Goal: Information Seeking & Learning: Find contact information

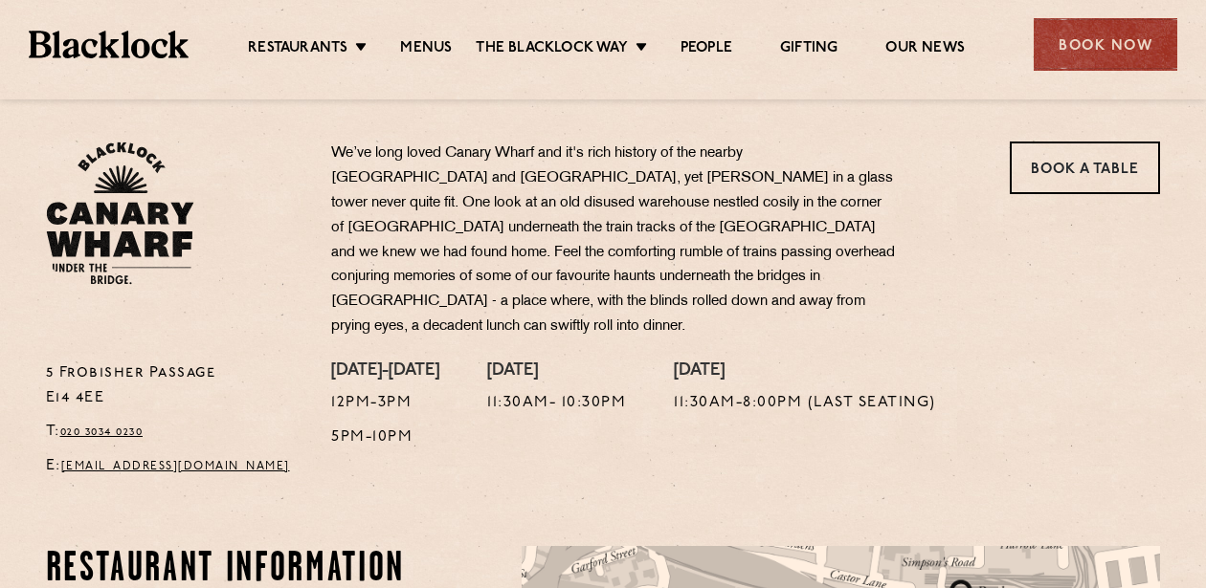
scroll to position [592, 0]
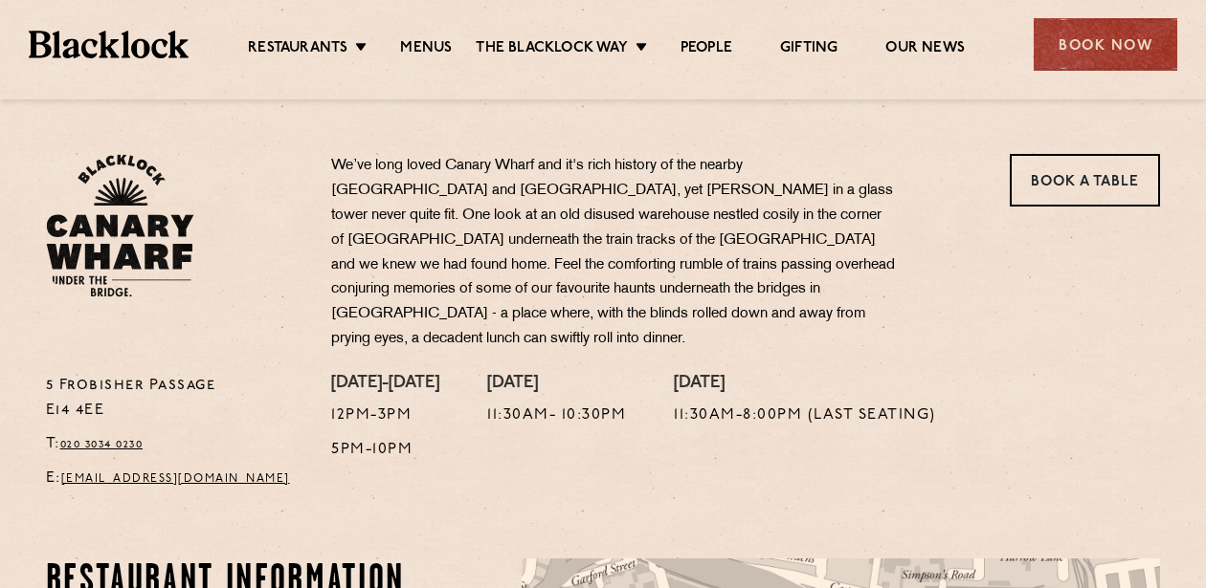
click at [189, 374] on p "5 Frobisher Passage E14 4EE" at bounding box center [174, 399] width 257 height 50
copy p "5 Frobisher Passage"
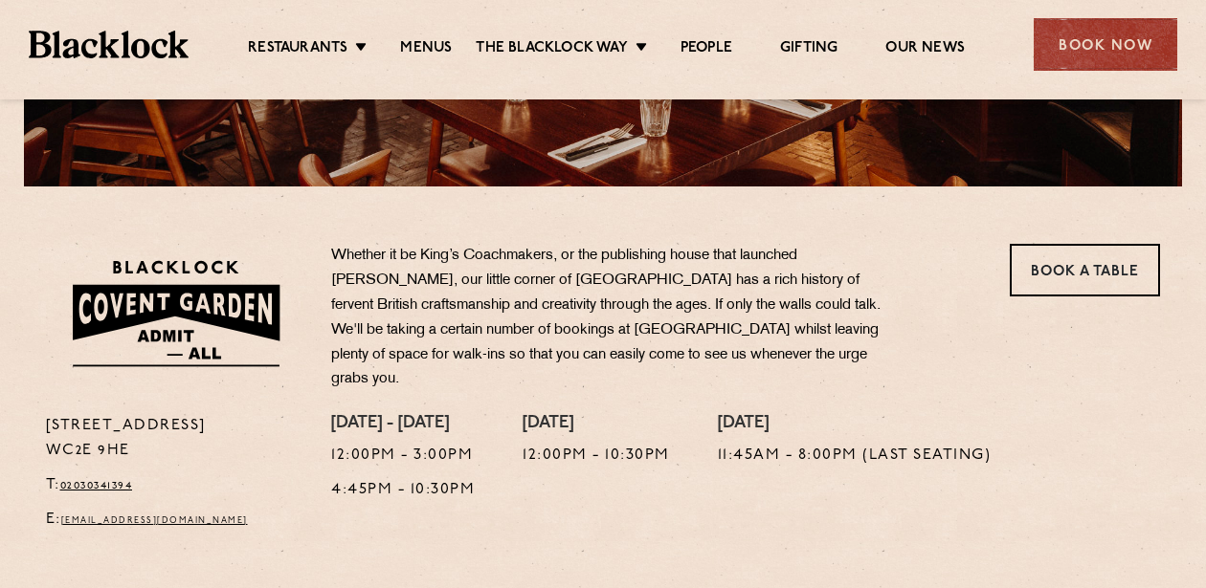
scroll to position [688, 0]
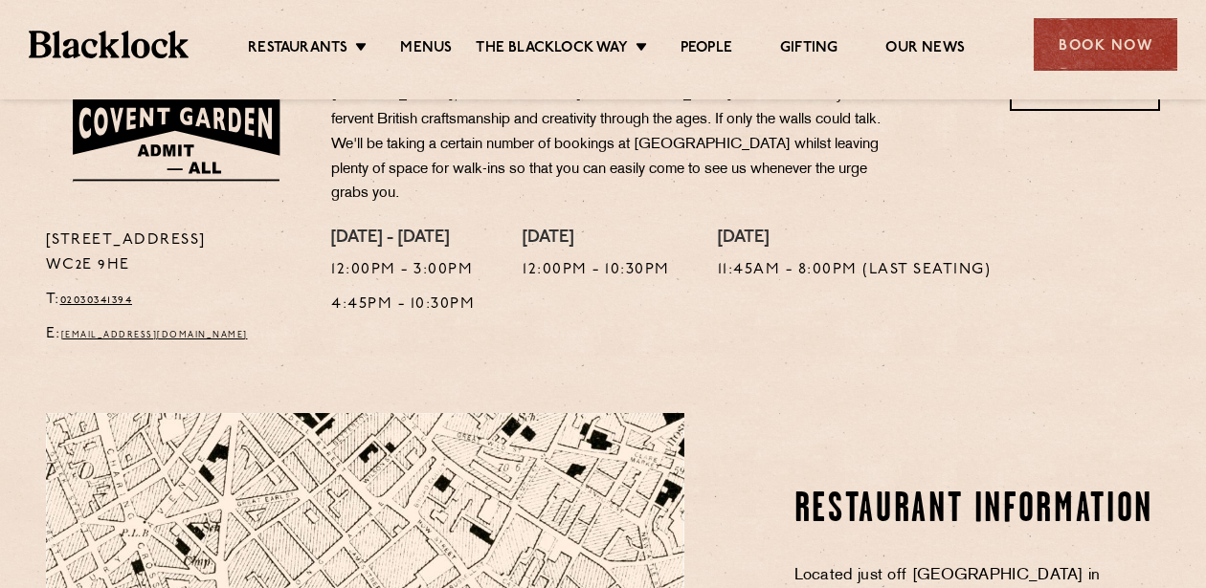
click at [166, 229] on p "16a Bedford Street WC2E 9HE" at bounding box center [174, 254] width 257 height 50
copy p "16a Bedford Street"
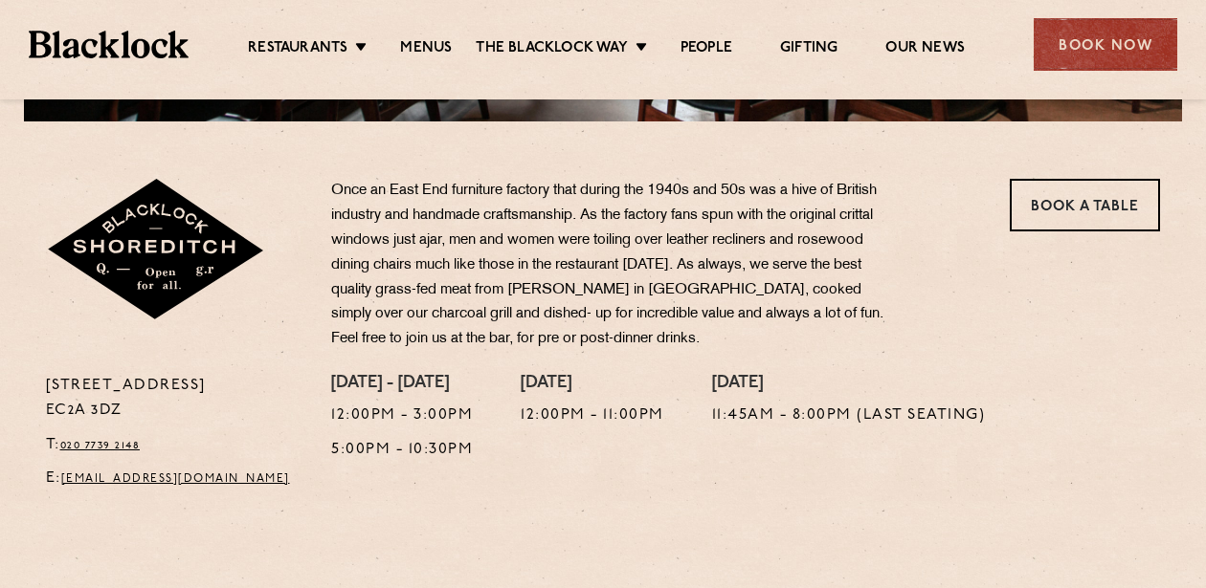
scroll to position [573, 0]
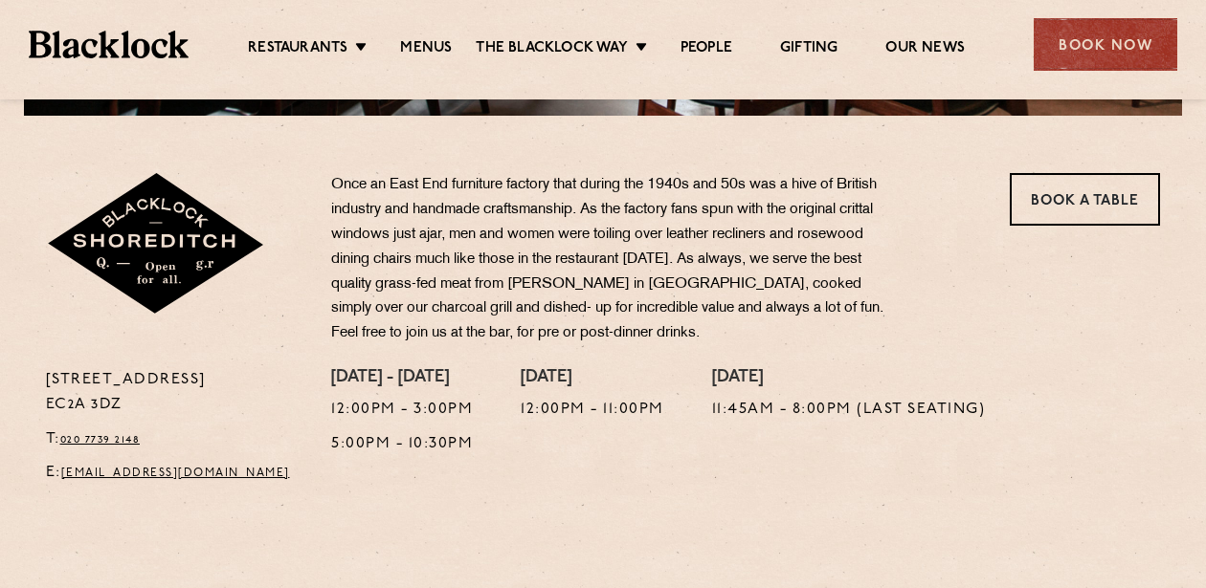
click at [214, 372] on p "28-30 Rivington Street EC2A 3DZ" at bounding box center [174, 393] width 257 height 50
copy p "28-30 Rivington Street"
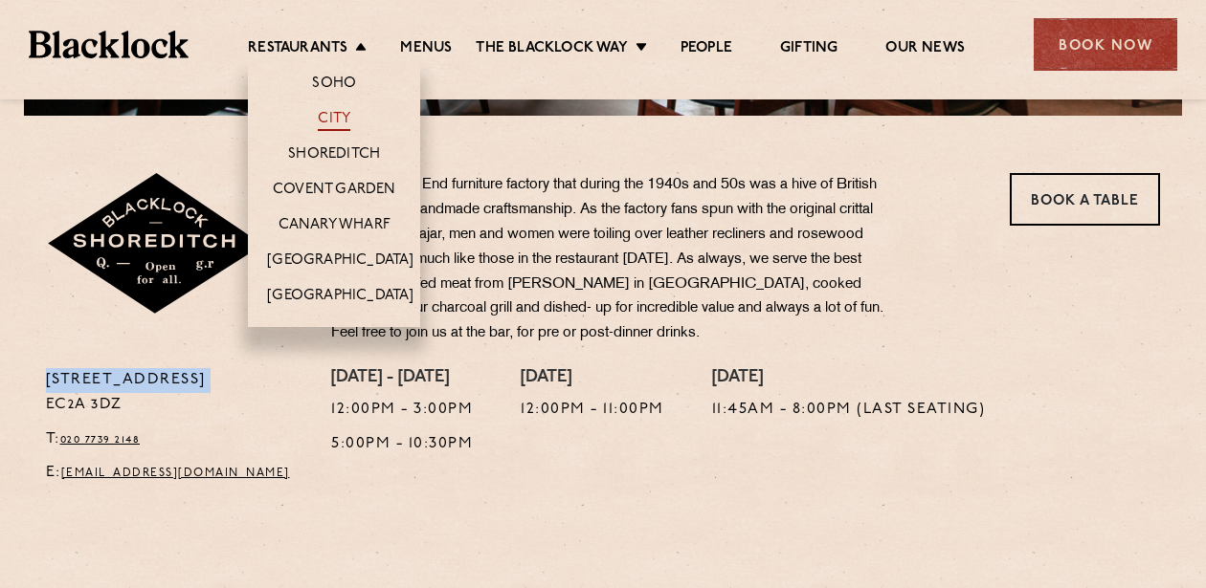
click at [327, 114] on link "City" at bounding box center [334, 120] width 33 height 21
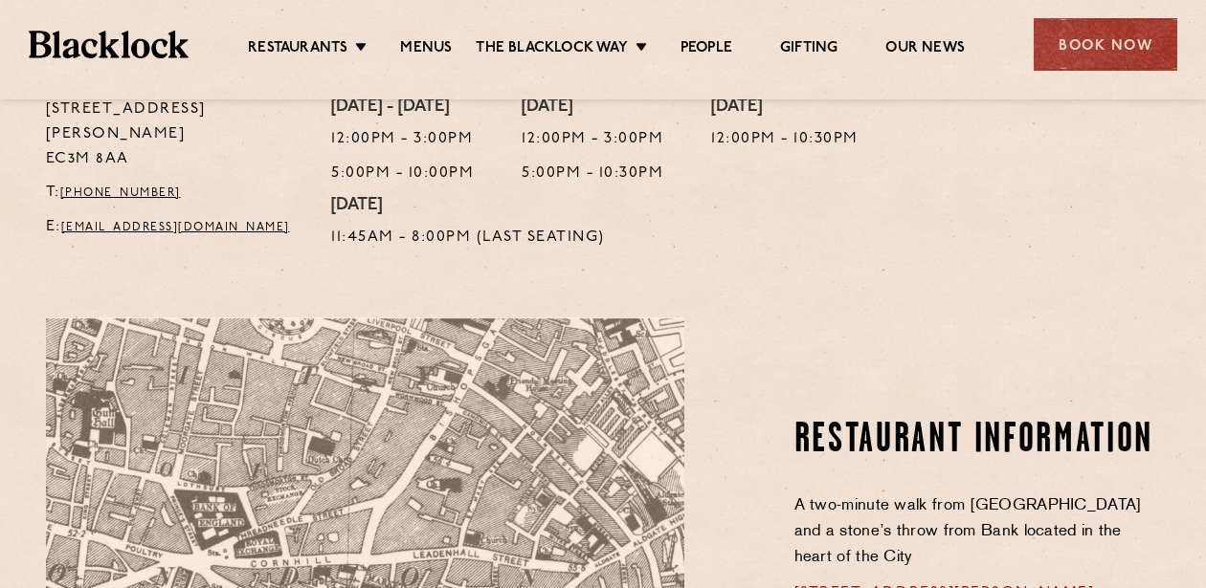
scroll to position [629, 0]
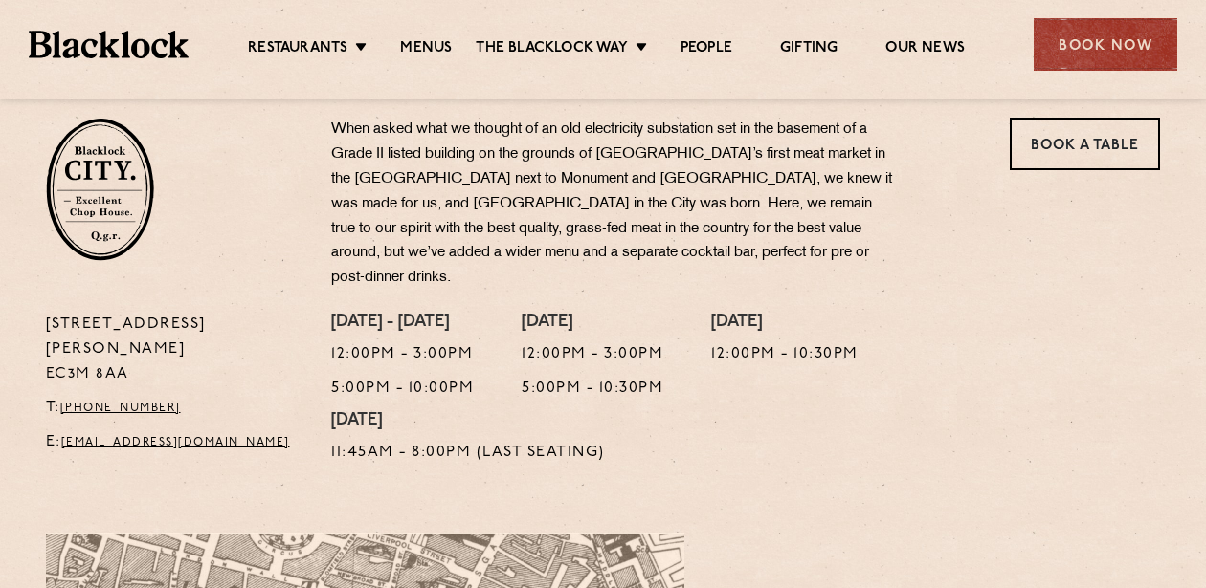
click at [135, 313] on p "[STREET_ADDRESS][PERSON_NAME]" at bounding box center [174, 350] width 257 height 75
copy p "[STREET_ADDRESS][PERSON_NAME]"
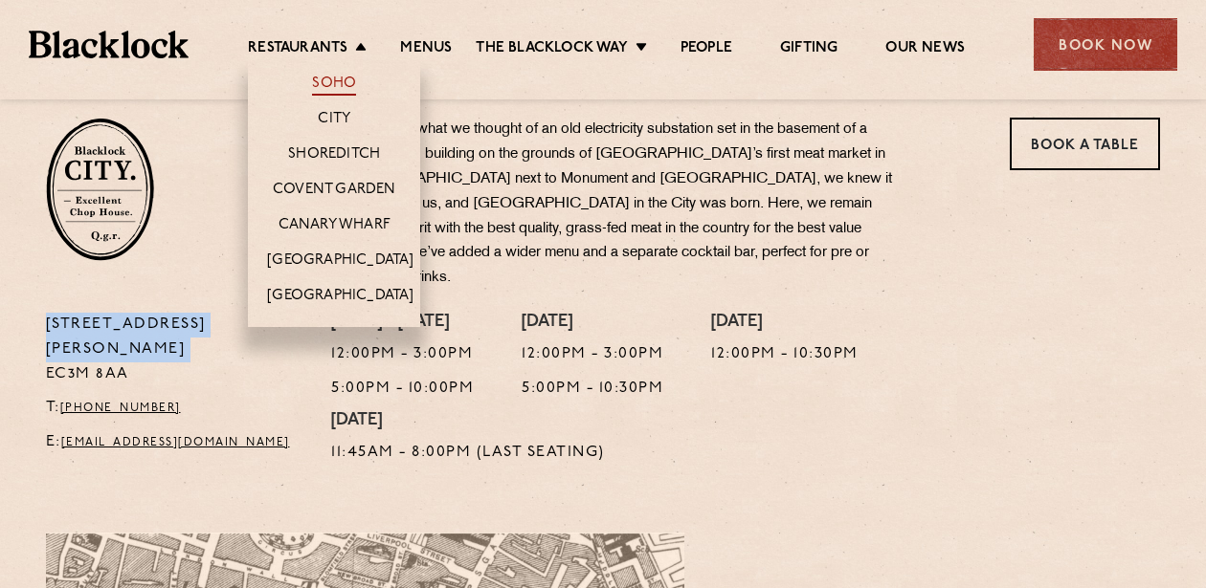
click at [322, 87] on link "Soho" at bounding box center [334, 85] width 44 height 21
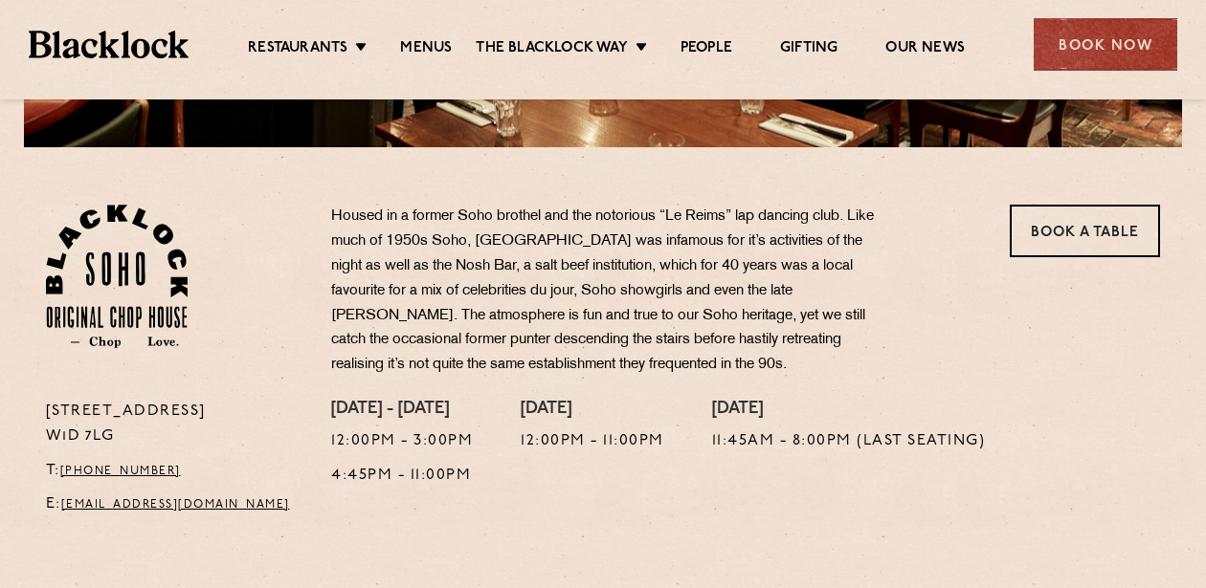
scroll to position [602, 0]
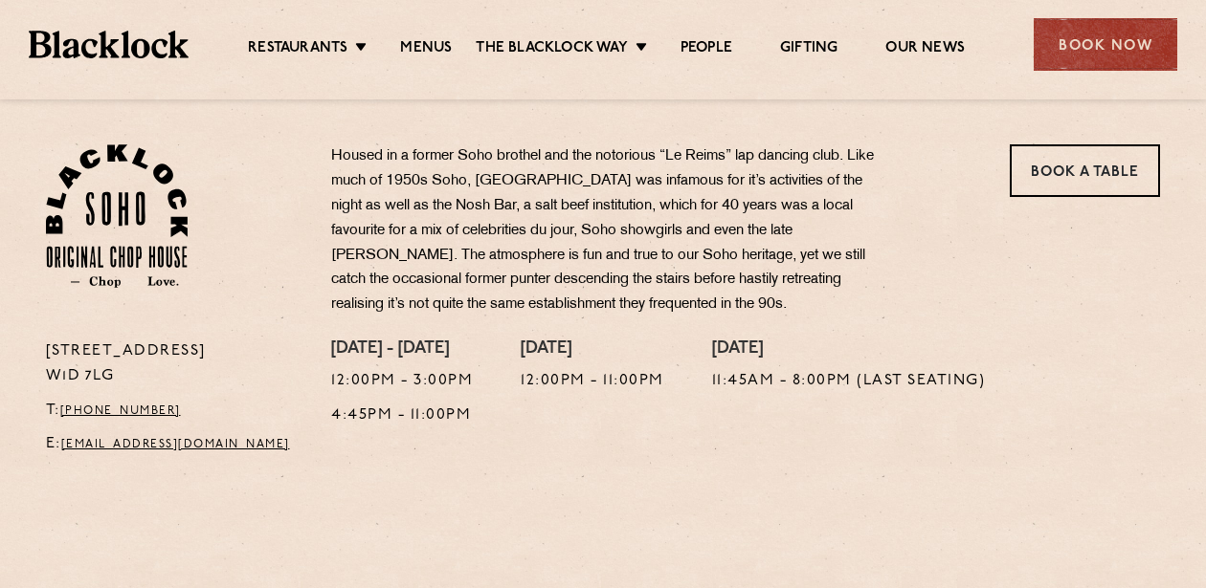
click at [195, 354] on p "[STREET_ADDRESS]" at bounding box center [174, 365] width 257 height 50
copy p "[STREET_ADDRESS]"
